Goal: Register for event/course

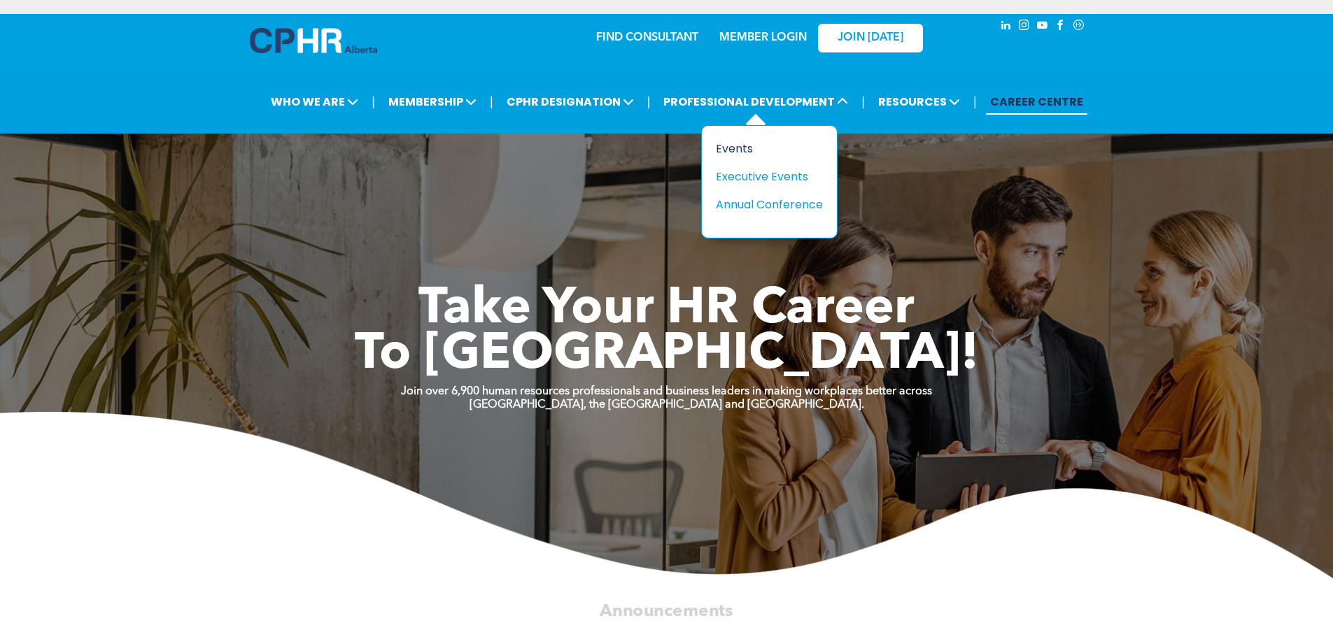
click at [728, 148] on div "Events" at bounding box center [764, 148] width 97 height 17
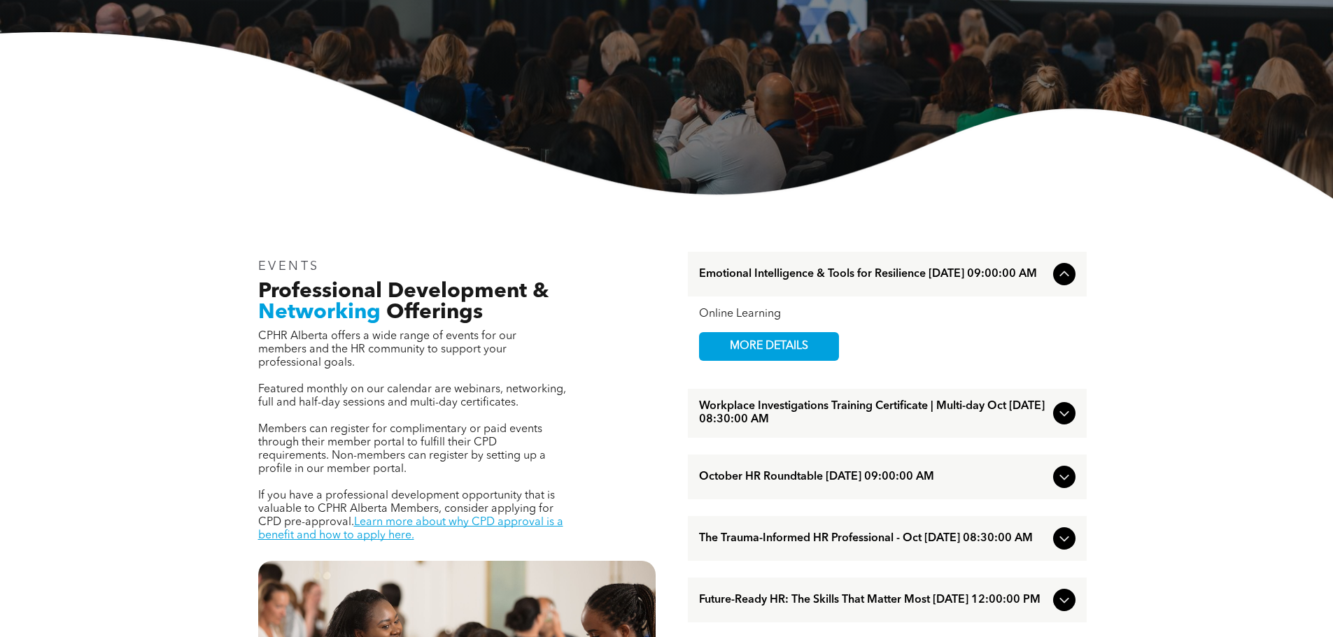
scroll to position [297, 0]
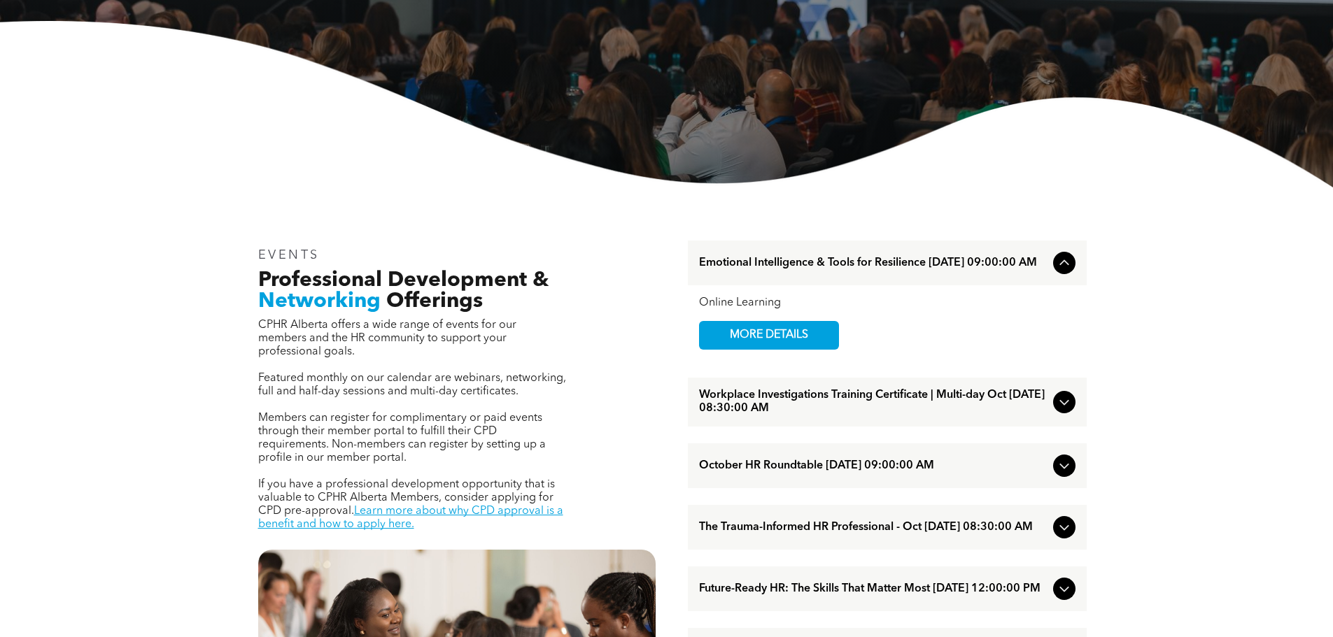
click at [1062, 536] on icon at bounding box center [1064, 527] width 17 height 17
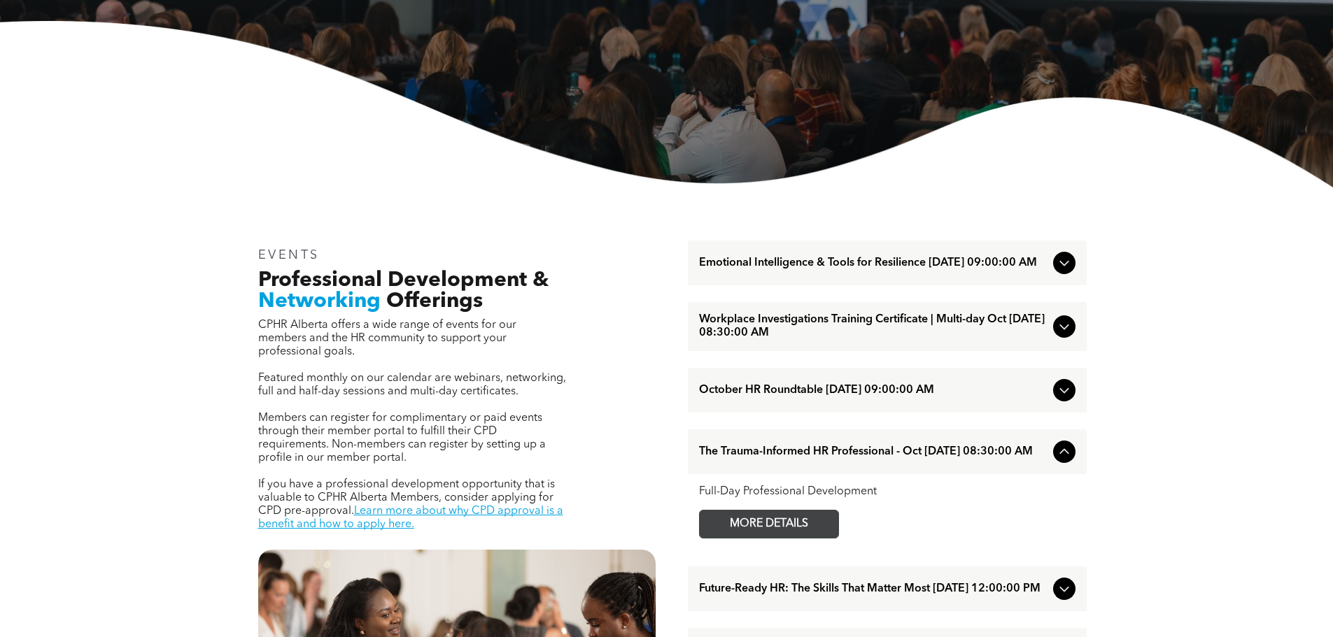
click at [821, 537] on span "MORE DETAILS" at bounding box center [768, 524] width 111 height 27
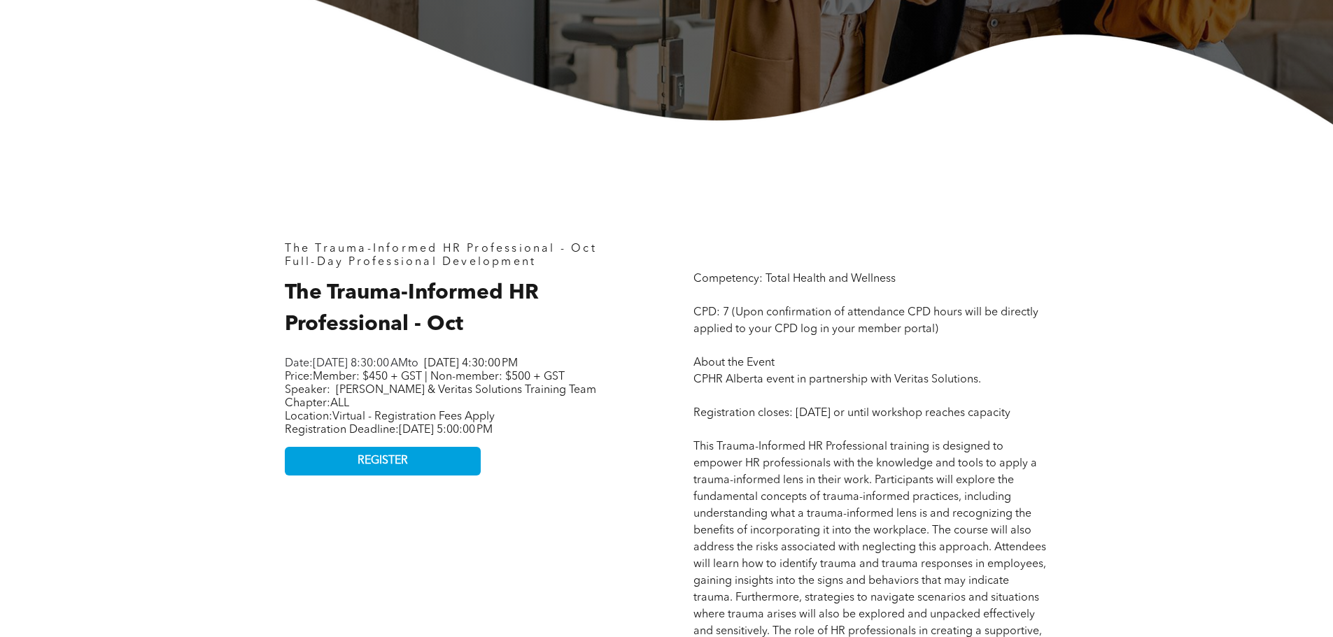
scroll to position [490, 0]
